Goal: Book appointment/travel/reservation

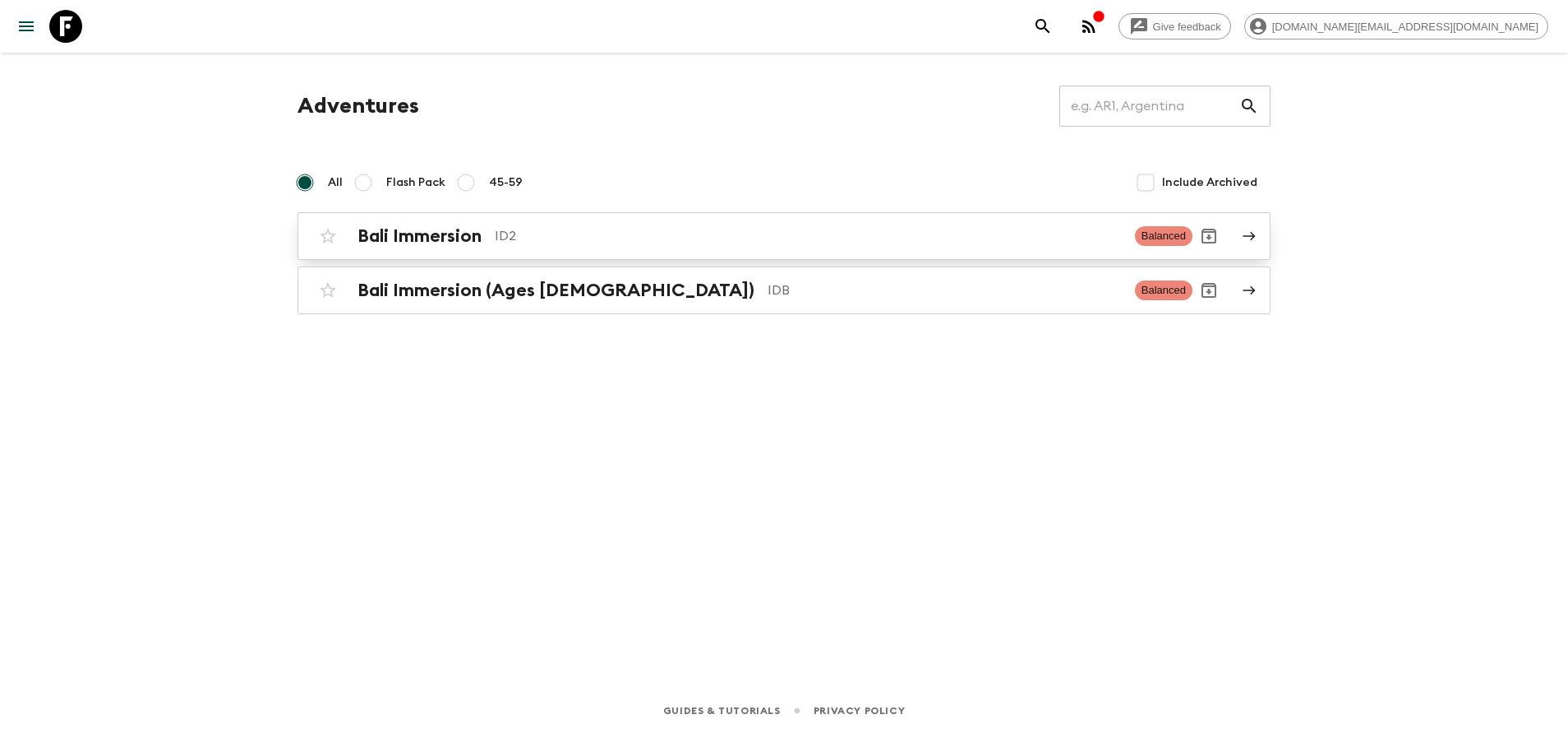
click at [457, 231] on h2 "Bali Immersion" at bounding box center [419, 236] width 125 height 21
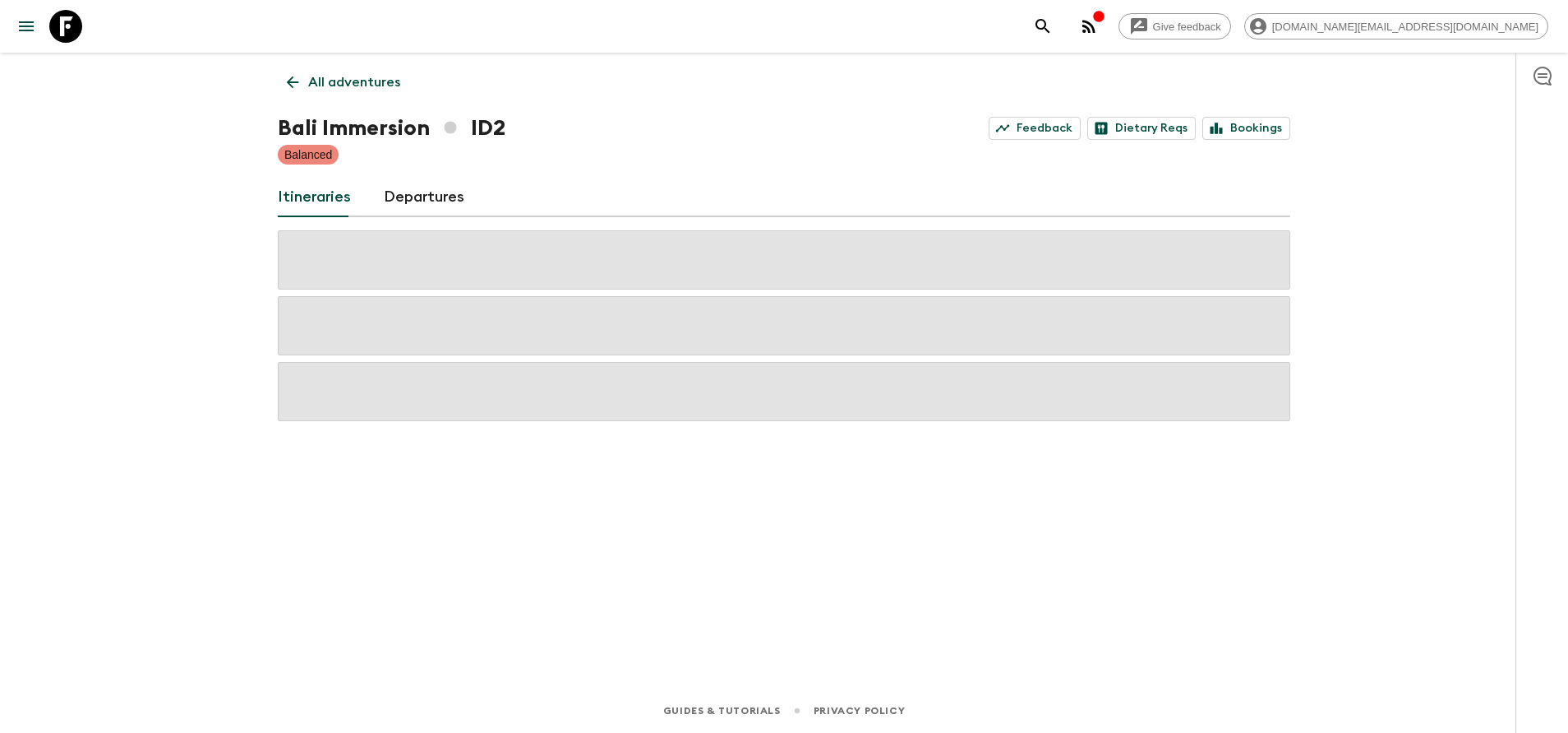
click at [341, 80] on p "All adventures" at bounding box center [354, 81] width 92 height 19
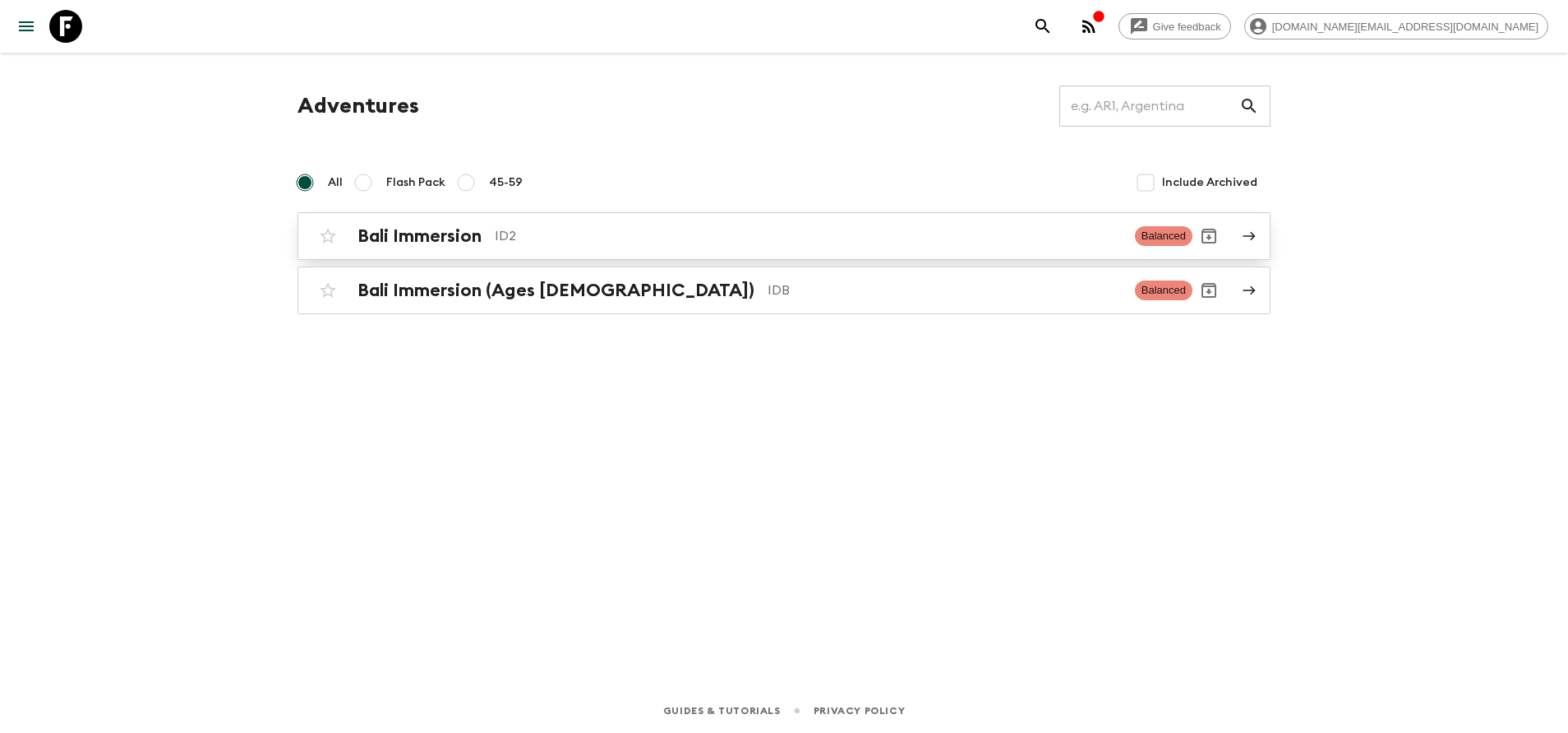
click at [403, 235] on h2 "Bali Immersion" at bounding box center [419, 236] width 125 height 21
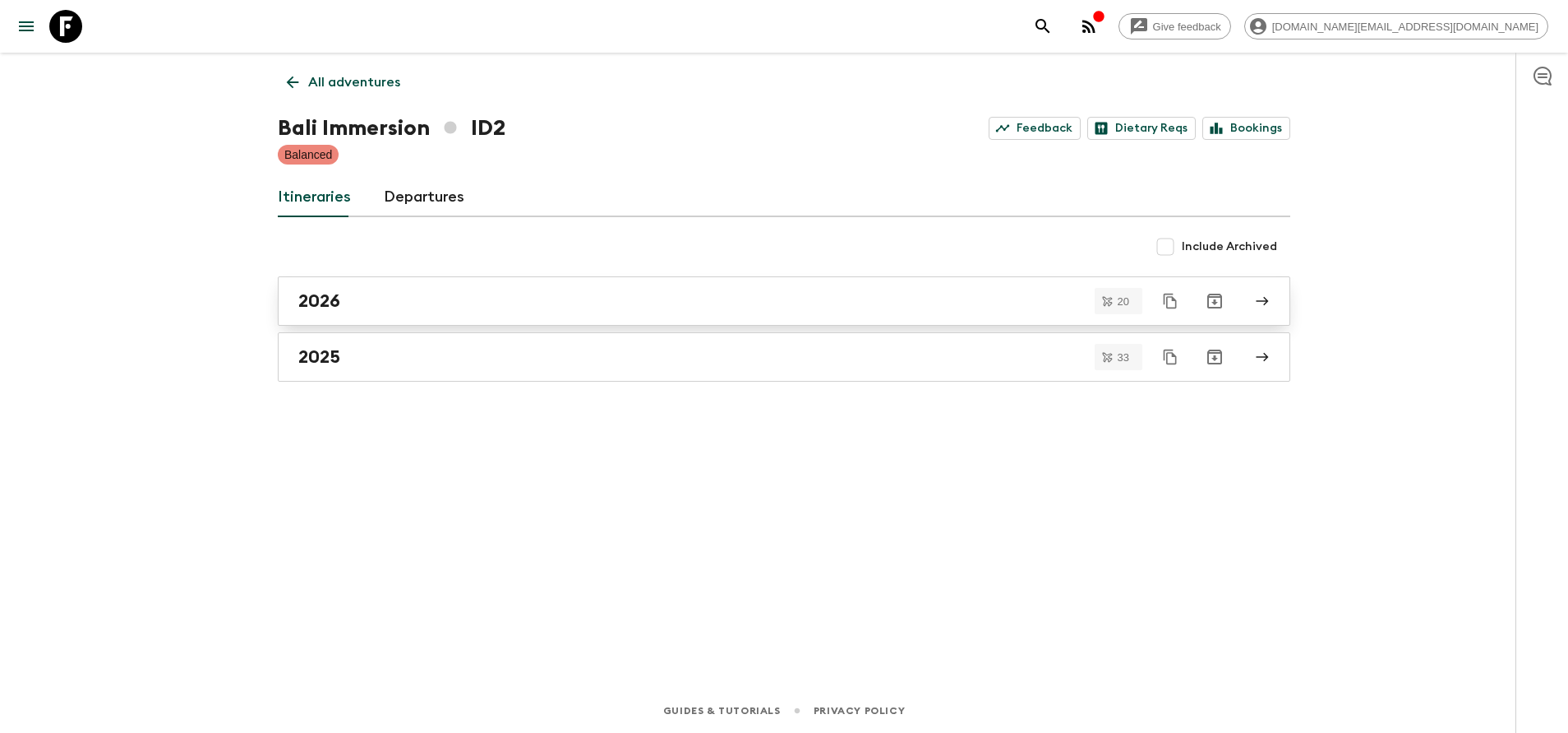
click at [400, 286] on link "2026" at bounding box center [784, 301] width 1012 height 49
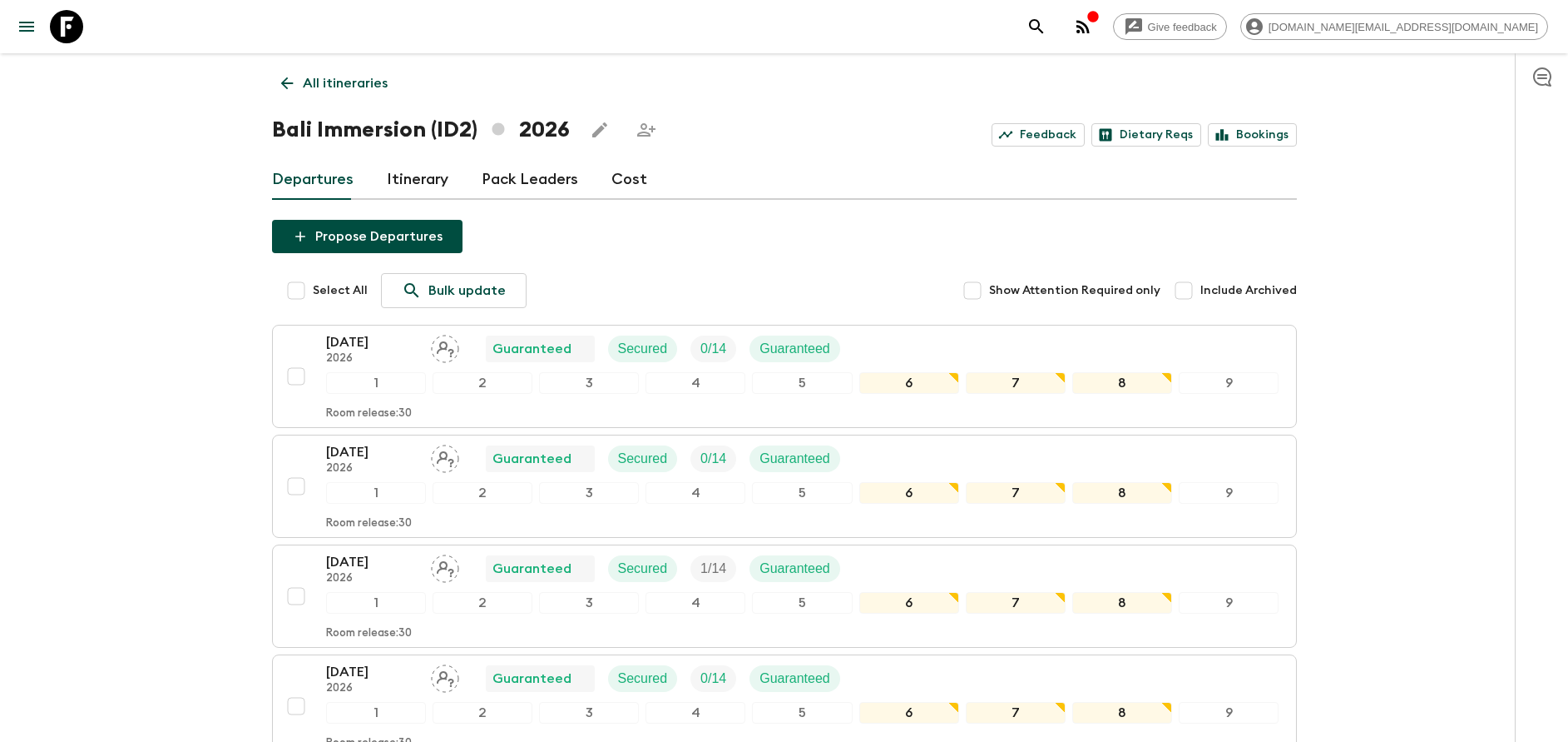
click at [406, 130] on h1 "Bali Immersion (ID2) 2026" at bounding box center [420, 130] width 297 height 33
